Goal: Navigation & Orientation: Find specific page/section

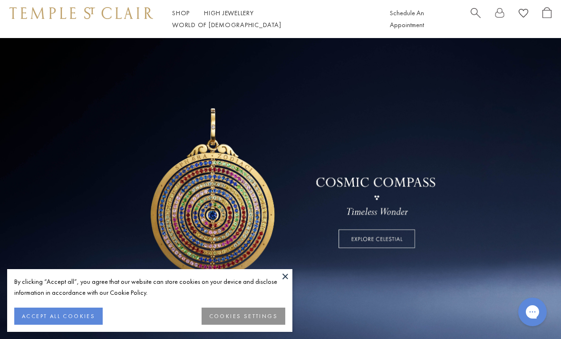
click at [287, 272] on button at bounding box center [285, 276] width 14 height 14
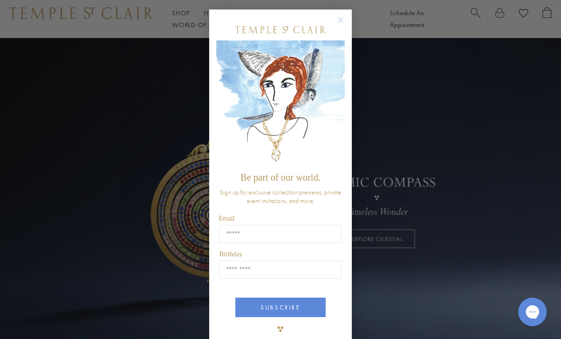
click at [346, 15] on icon "Close dialog" at bounding box center [341, 20] width 12 height 12
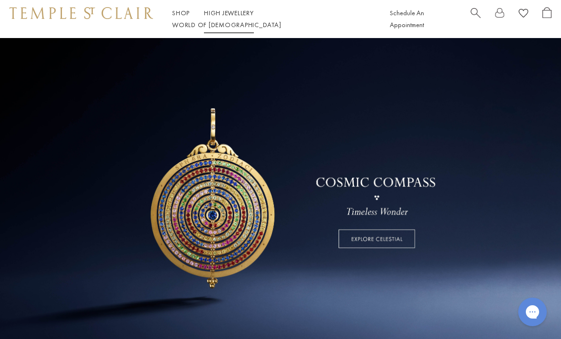
click at [236, 17] on link "High Jewellery High Jewellery" at bounding box center [229, 13] width 50 height 9
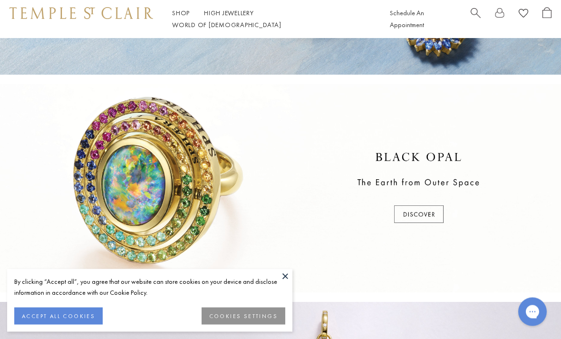
scroll to position [171, 0]
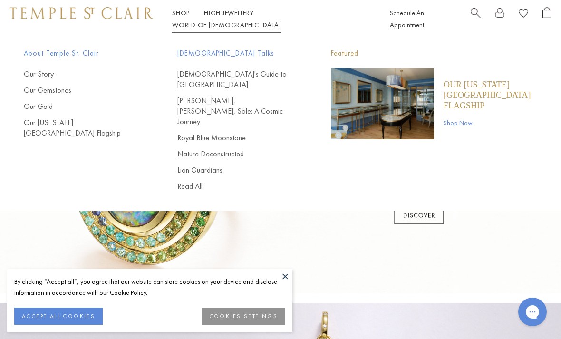
click at [46, 111] on link "Our Gold" at bounding box center [82, 106] width 116 height 10
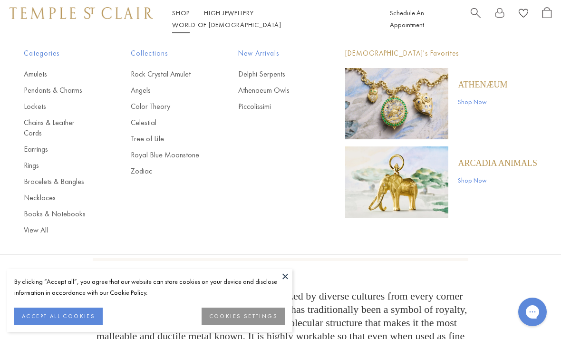
click at [70, 176] on link "Bracelets & Bangles" at bounding box center [58, 181] width 69 height 10
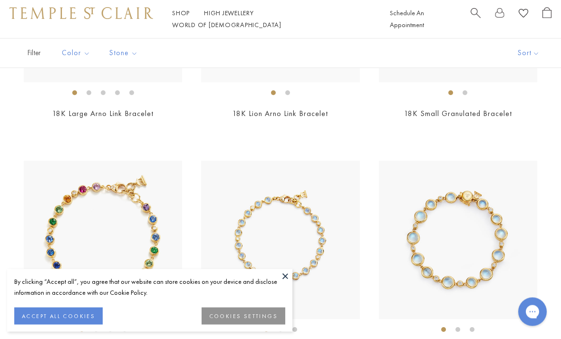
scroll to position [1665, 0]
click at [290, 283] on button at bounding box center [285, 276] width 14 height 14
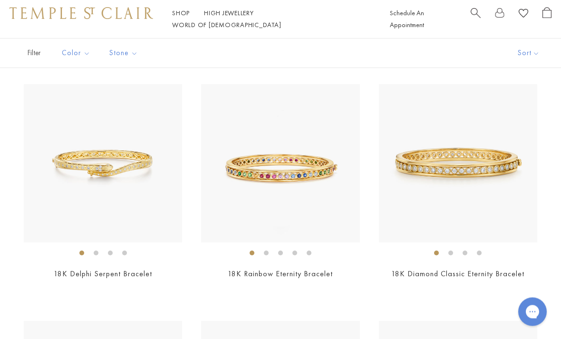
scroll to position [0, 0]
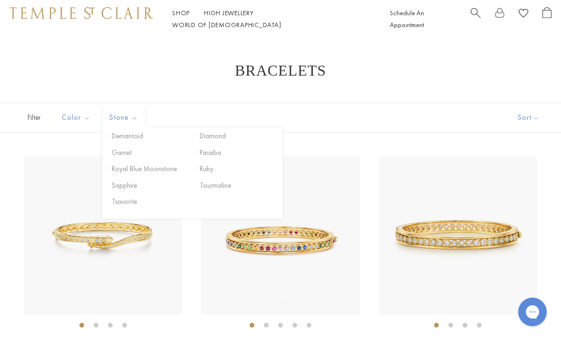
click at [163, 168] on button "Royal Blue Moonstone" at bounding box center [149, 169] width 81 height 11
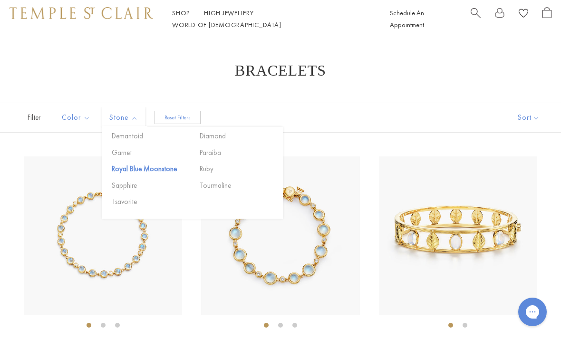
click at [125, 191] on button "Sapphire" at bounding box center [149, 185] width 81 height 11
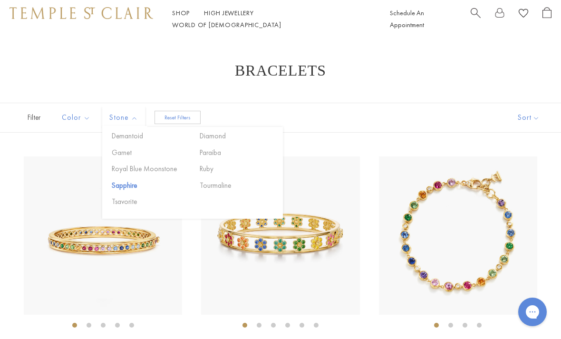
click at [215, 154] on button "Paraiba" at bounding box center [237, 152] width 81 height 11
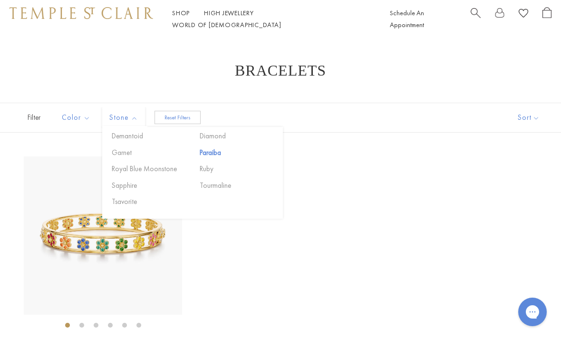
click at [159, 173] on button "Royal Blue Moonstone" at bounding box center [149, 169] width 81 height 11
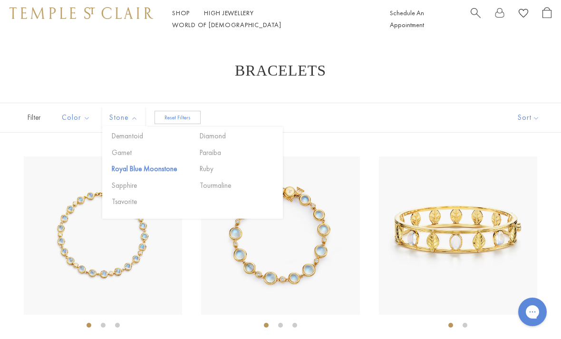
click at [122, 157] on button "Garnet" at bounding box center [149, 152] width 81 height 11
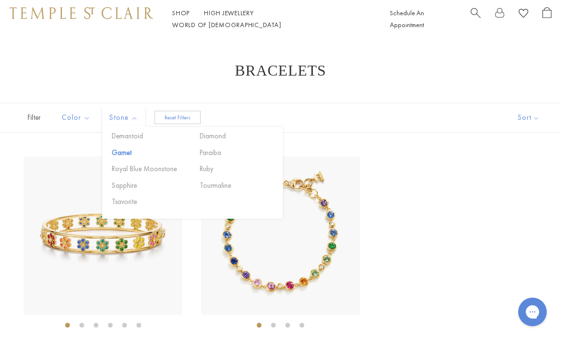
click at [214, 136] on button "Diamond" at bounding box center [237, 136] width 81 height 11
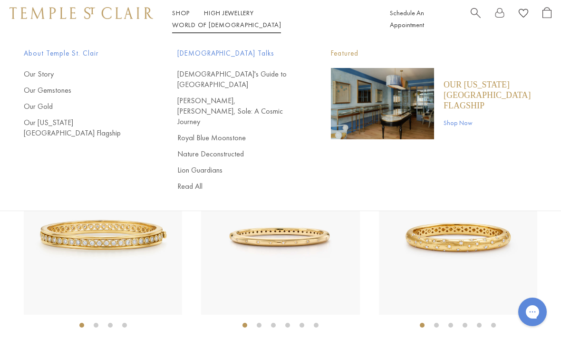
click at [215, 165] on link "Lion Guardians" at bounding box center [235, 170] width 116 height 10
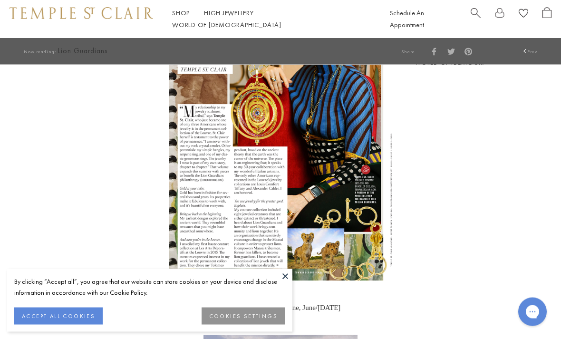
scroll to position [935, 0]
